Goal: Use online tool/utility: Utilize a website feature to perform a specific function

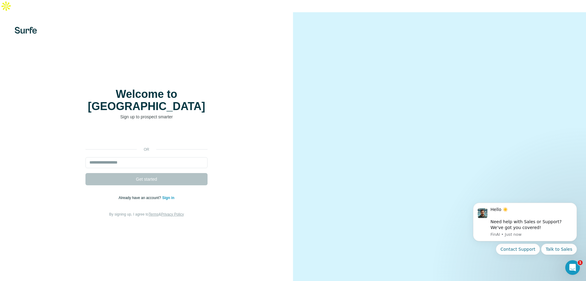
click at [12, 12] on img at bounding box center [6, 6] width 12 height 12
click at [165, 195] on link "Sign in" at bounding box center [168, 197] width 12 height 4
click at [113, 157] on input "email" at bounding box center [147, 162] width 122 height 11
click at [36, 134] on div "or Get started Already have an account? Sign in By signing up, I agree to Terms…" at bounding box center [146, 174] width 269 height 88
click at [174, 195] on link "Sign in" at bounding box center [168, 197] width 12 height 4
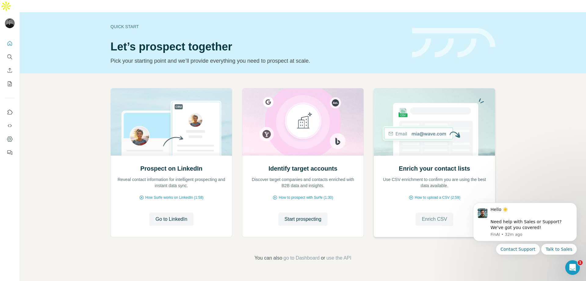
click at [430, 215] on span "Enrich CSV" at bounding box center [434, 218] width 25 height 7
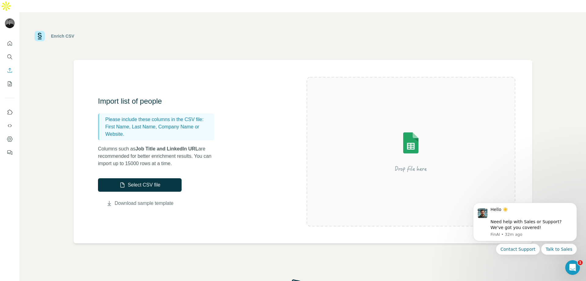
click at [136, 199] on link "Download sample template" at bounding box center [144, 202] width 59 height 7
click at [140, 178] on button "Select CSV file" at bounding box center [140, 184] width 84 height 13
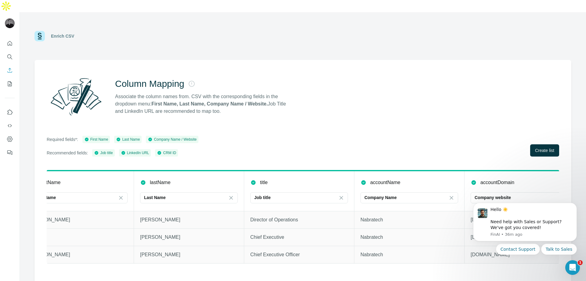
scroll to position [0, 131]
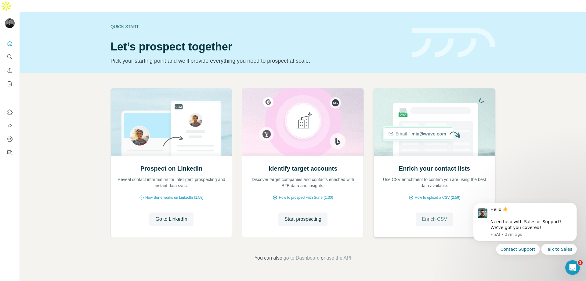
click at [436, 215] on span "Enrich CSV" at bounding box center [434, 218] width 25 height 7
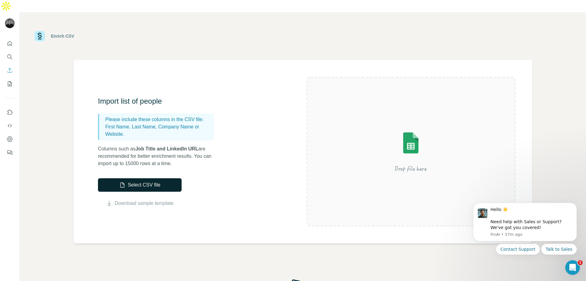
click at [133, 178] on button "Select CSV file" at bounding box center [140, 184] width 84 height 13
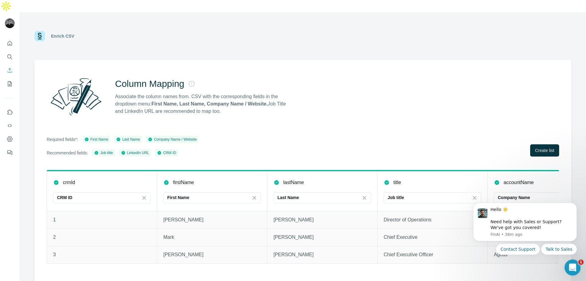
click at [574, 268] on icon "Open Intercom Messenger" at bounding box center [572, 266] width 10 height 10
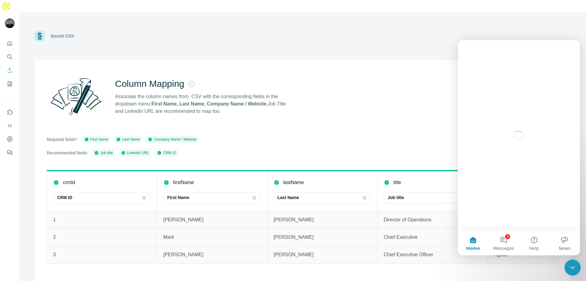
click at [575, 268] on icon "Close Intercom Messenger" at bounding box center [571, 266] width 7 height 7
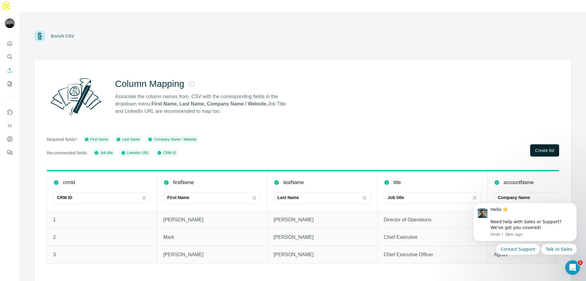
click at [546, 147] on span "Create list" at bounding box center [544, 150] width 19 height 6
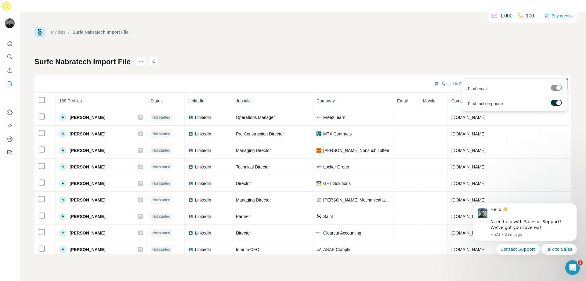
click at [553, 90] on div at bounding box center [556, 88] width 11 height 6
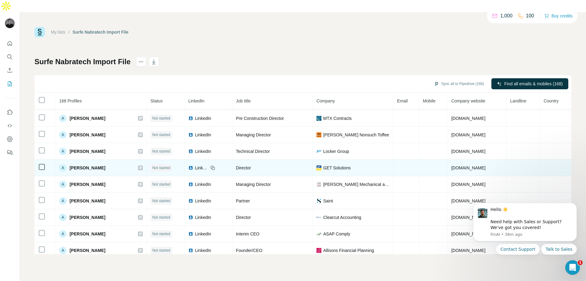
scroll to position [20, 0]
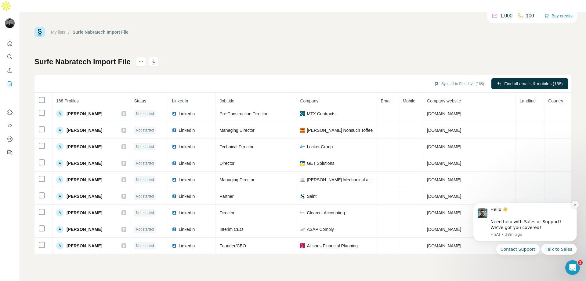
click at [575, 204] on icon "Dismiss notification" at bounding box center [575, 204] width 3 height 3
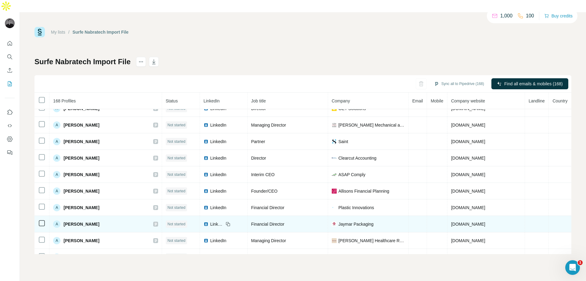
scroll to position [0, 0]
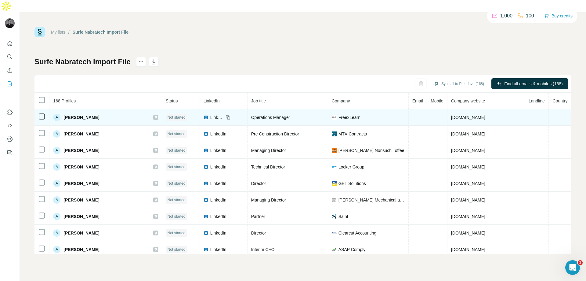
click at [38, 109] on td at bounding box center [42, 117] width 15 height 16
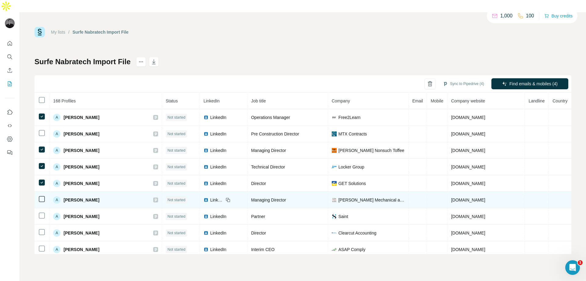
click at [41, 192] on td at bounding box center [42, 200] width 15 height 16
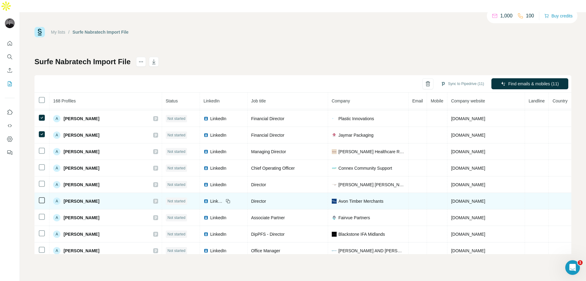
scroll to position [153, 0]
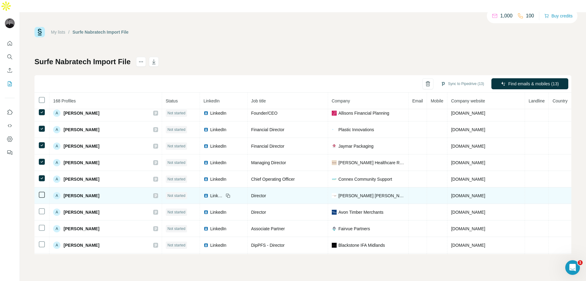
click at [42, 191] on icon at bounding box center [41, 194] width 7 height 7
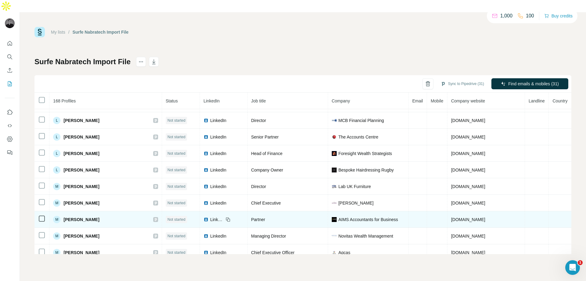
scroll to position [1822, 0]
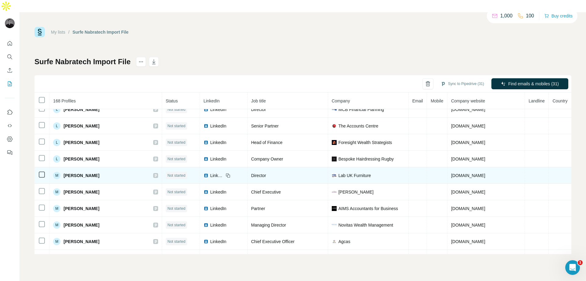
click at [45, 171] on icon at bounding box center [41, 174] width 7 height 7
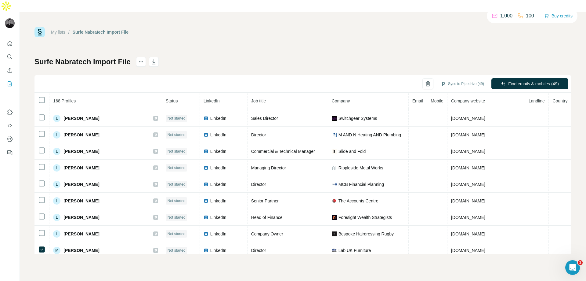
scroll to position [1710, 0]
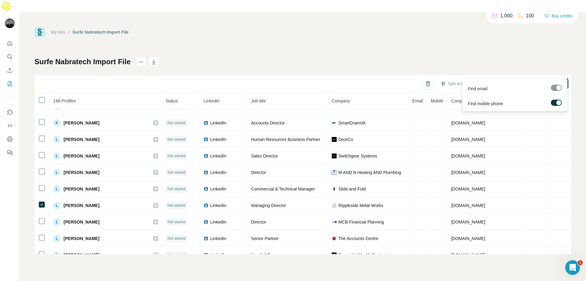
click at [528, 81] on span "Find emails & mobiles (50)" at bounding box center [534, 84] width 51 height 6
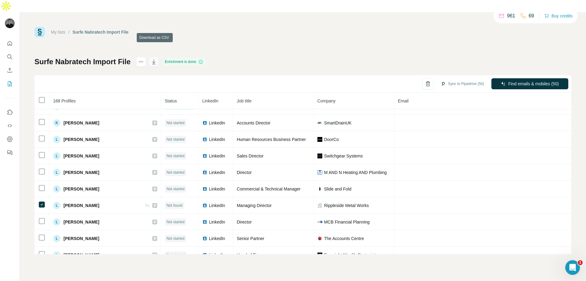
click at [155, 59] on icon "button" at bounding box center [154, 62] width 6 height 6
